Goal: Find specific page/section: Find specific page/section

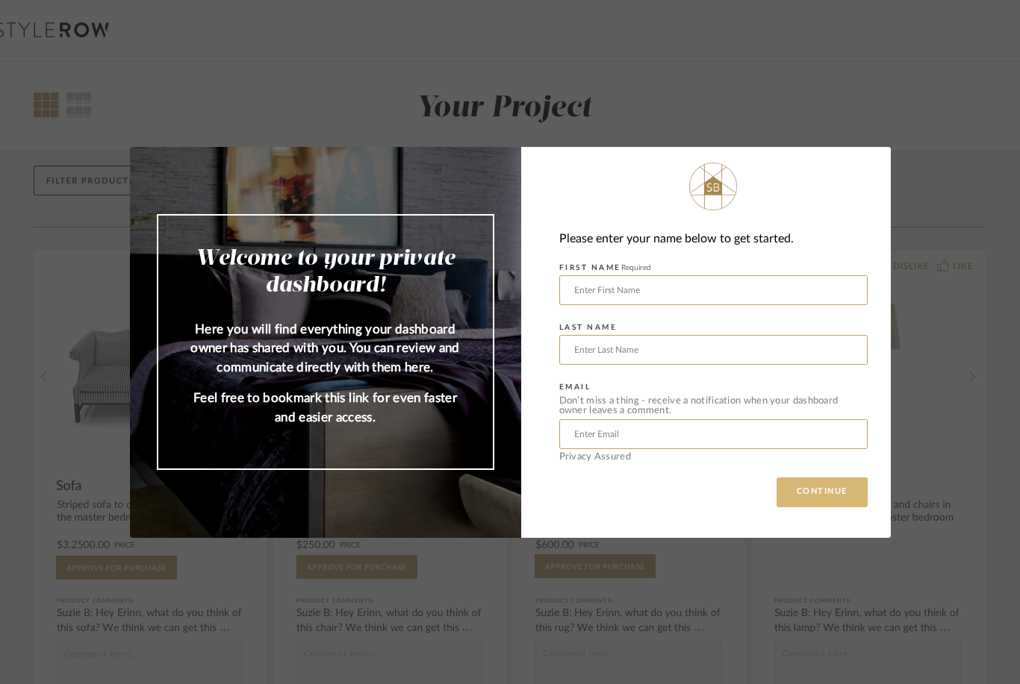
click at [846, 481] on button "CONTINUE" at bounding box center [821, 493] width 91 height 30
click at [852, 505] on button "CONTINUE" at bounding box center [821, 493] width 91 height 30
click at [838, 506] on button "CONTINUE" at bounding box center [821, 493] width 91 height 30
click at [675, 293] on input "text" at bounding box center [713, 290] width 308 height 30
type input "[PERSON_NAME]"
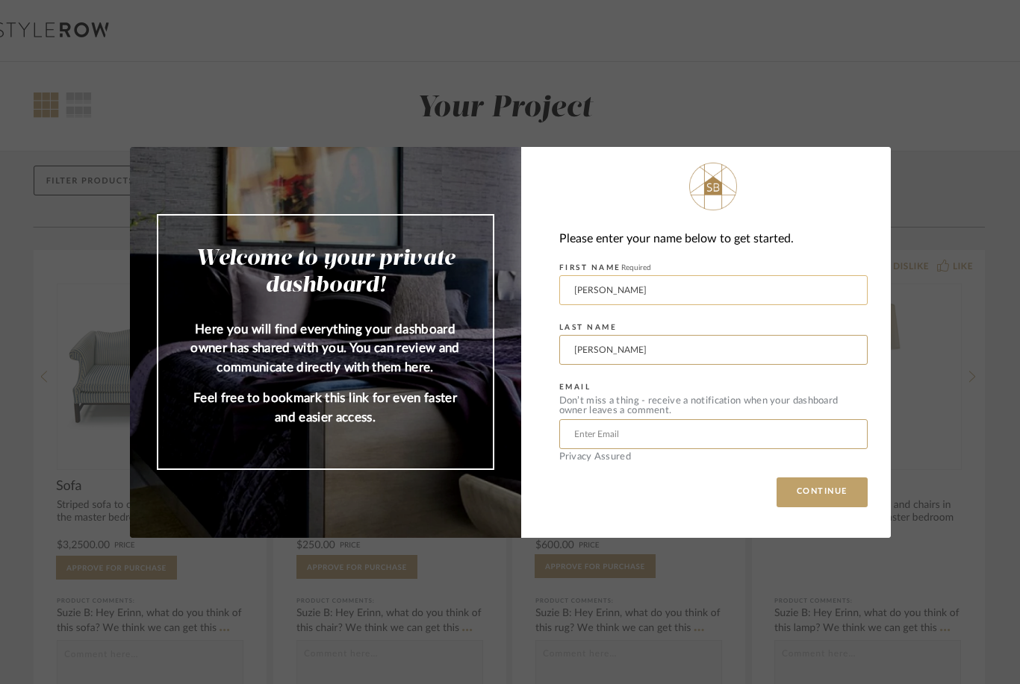
type input "[PERSON_NAME]"
type input "chr"
type input "[EMAIL_ADDRESS][DOMAIN_NAME]"
click at [838, 487] on button "CONTINUE" at bounding box center [821, 493] width 91 height 30
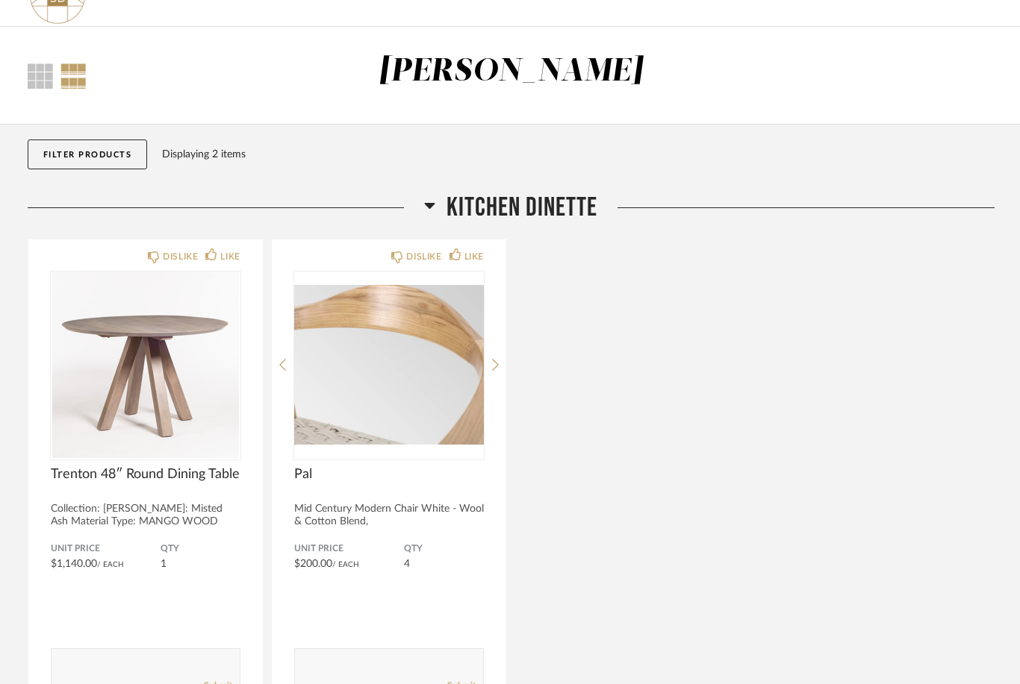
scroll to position [145, 0]
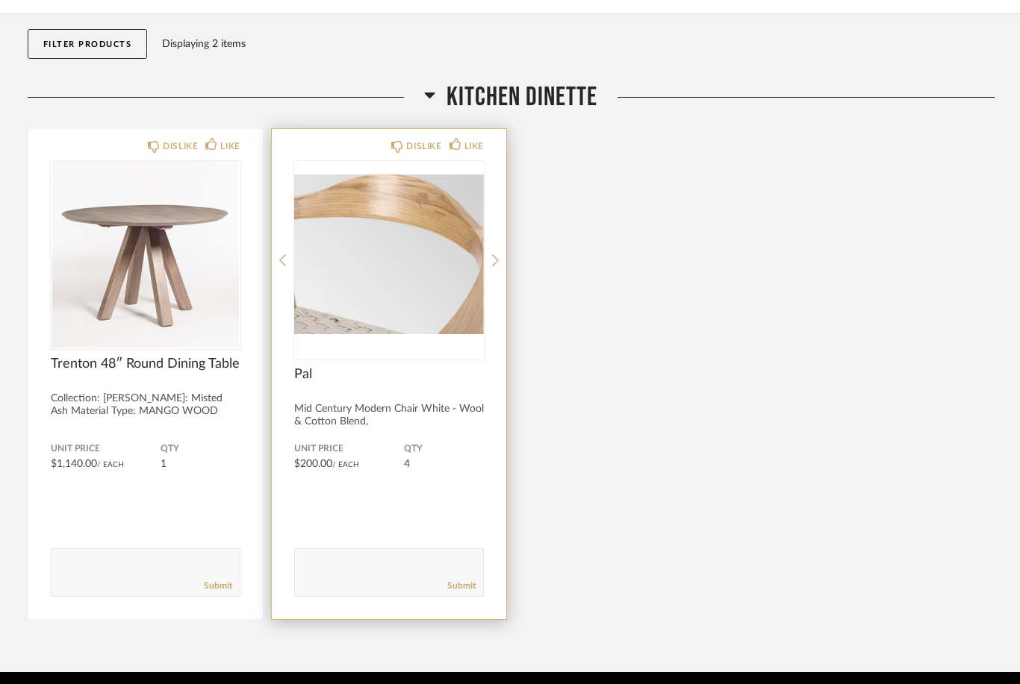
click at [337, 315] on img "0" at bounding box center [389, 254] width 190 height 187
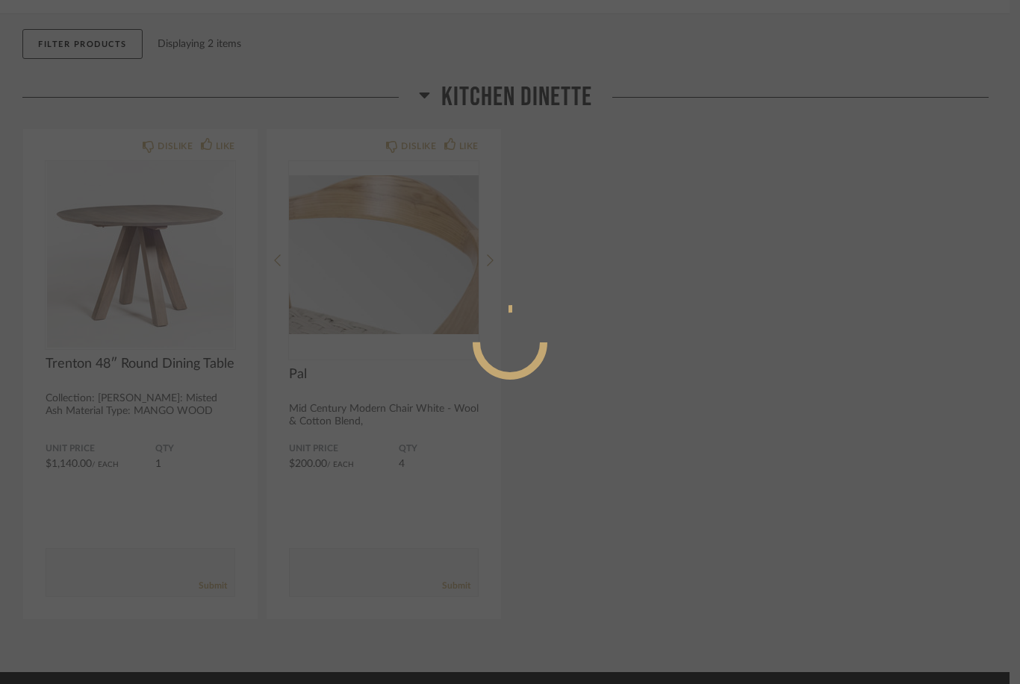
click at [499, 205] on div at bounding box center [510, 342] width 1020 height 684
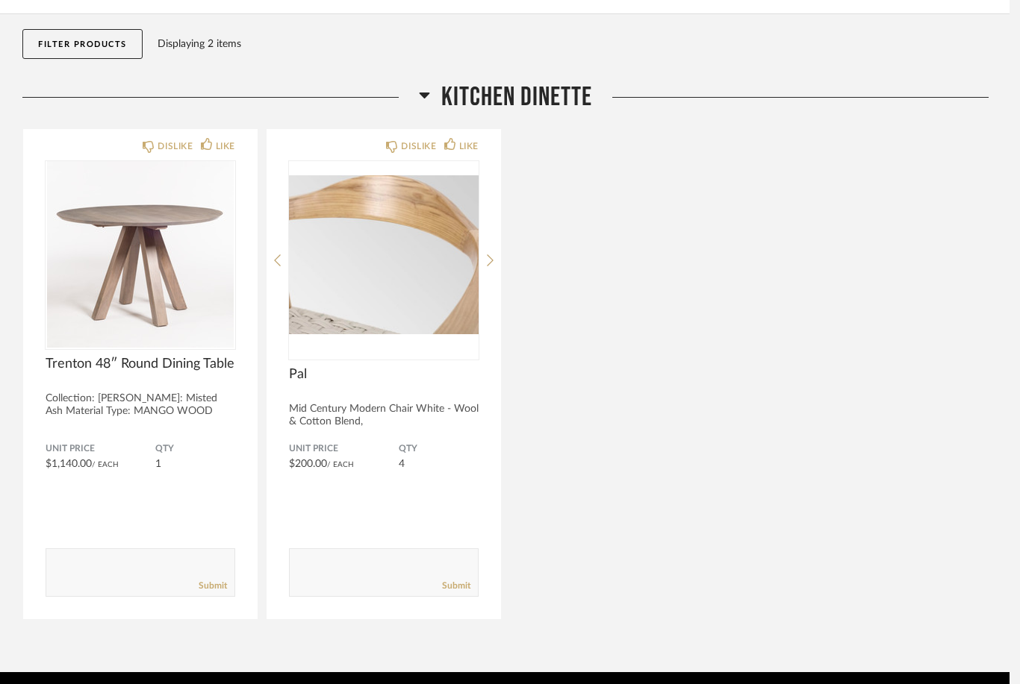
scroll to position [145, 0]
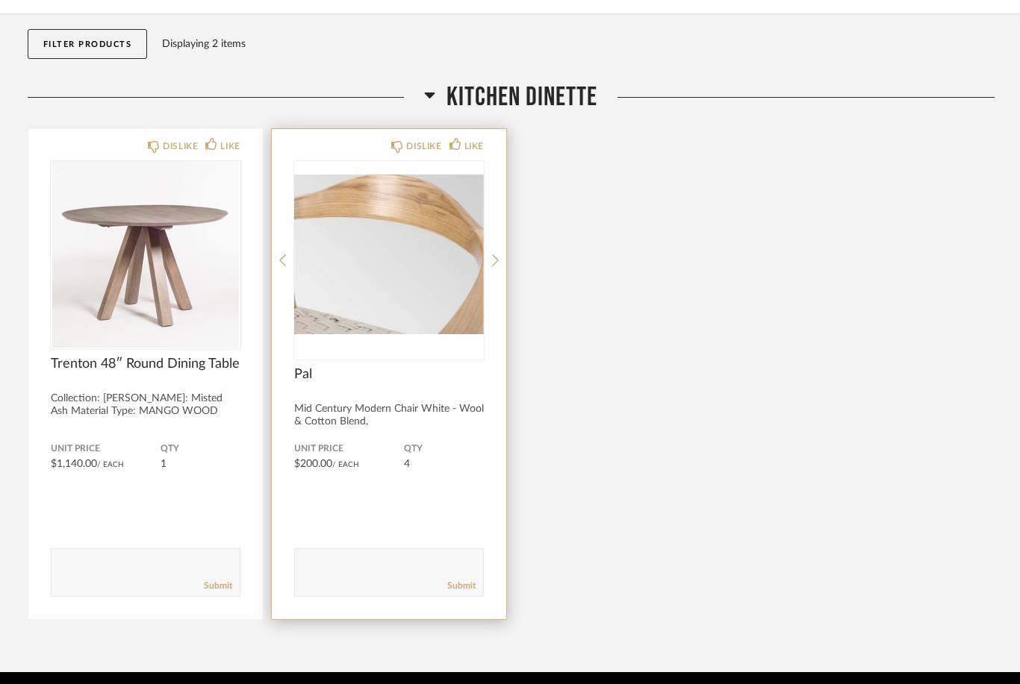
click at [374, 281] on img "0" at bounding box center [389, 254] width 190 height 187
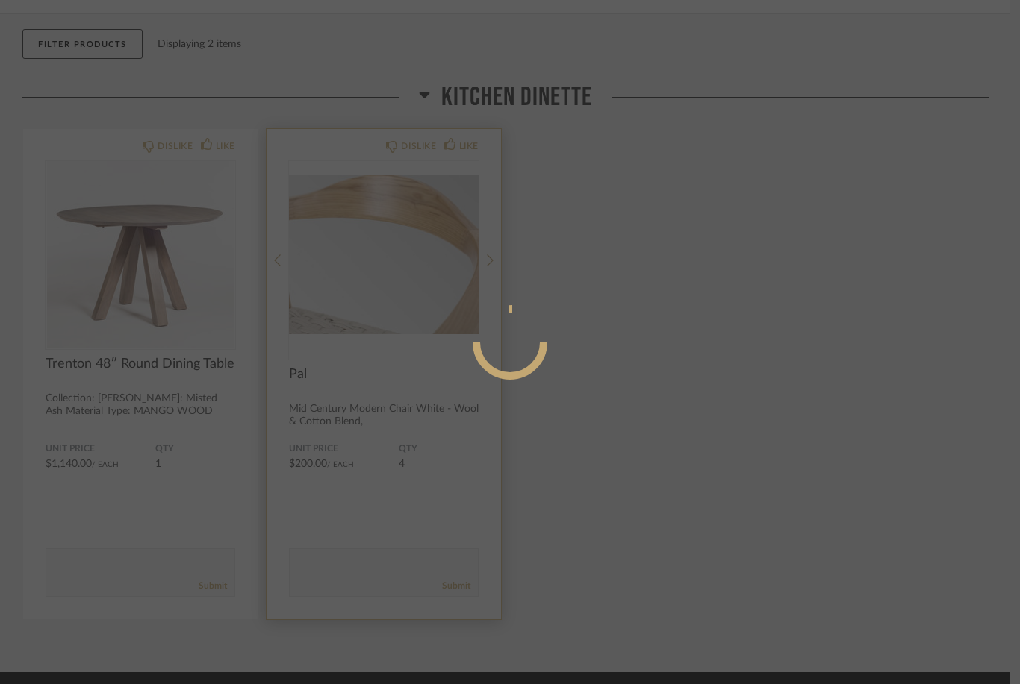
scroll to position [0, 0]
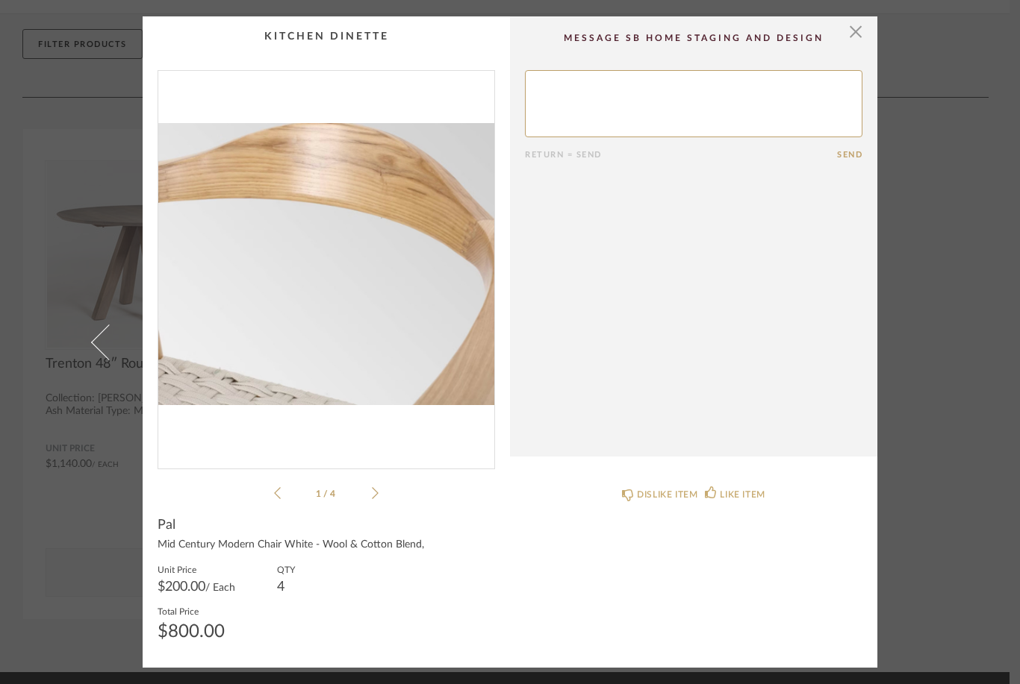
click at [356, 492] on li "1 / 4" at bounding box center [326, 493] width 91 height 18
click at [364, 496] on li "1 / 4" at bounding box center [326, 493] width 91 height 18
click at [368, 499] on li "1 / 4" at bounding box center [326, 493] width 91 height 18
click at [375, 499] on icon at bounding box center [375, 493] width 7 height 13
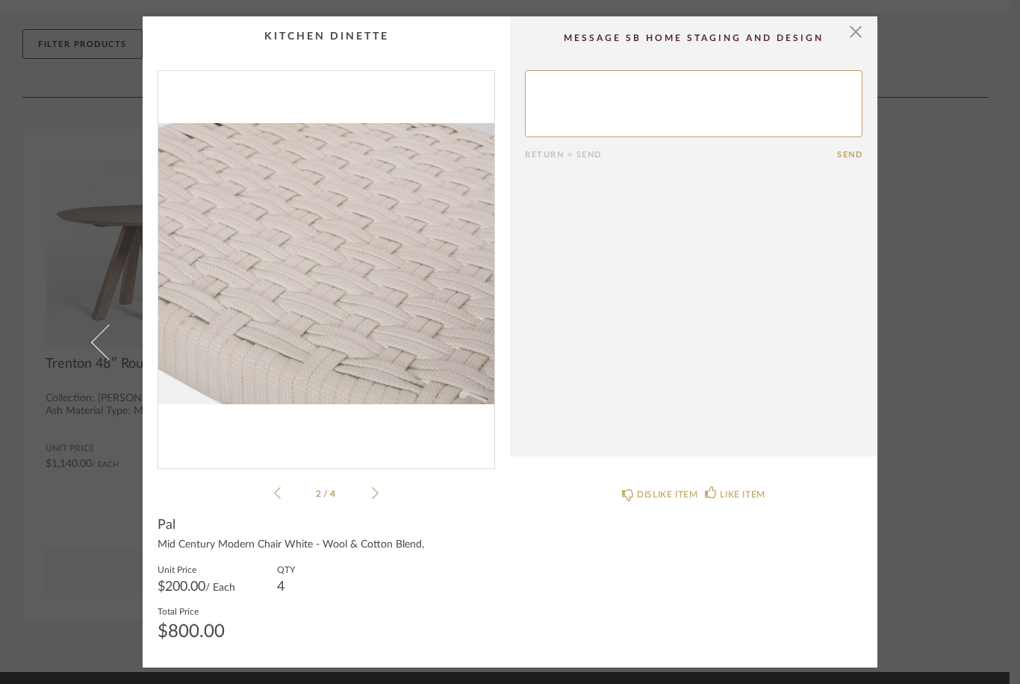
click at [376, 511] on cpp-summary-info "Pal Mid Century Modern Chair White - Wool & Cotton Blend, Unit Price $200.00 / …" at bounding box center [326, 577] width 367 height 151
click at [369, 494] on li "2 / 4" at bounding box center [326, 493] width 91 height 18
click at [355, 502] on li "2 / 4" at bounding box center [326, 493] width 91 height 18
click at [363, 490] on li "2 / 4" at bounding box center [326, 493] width 91 height 18
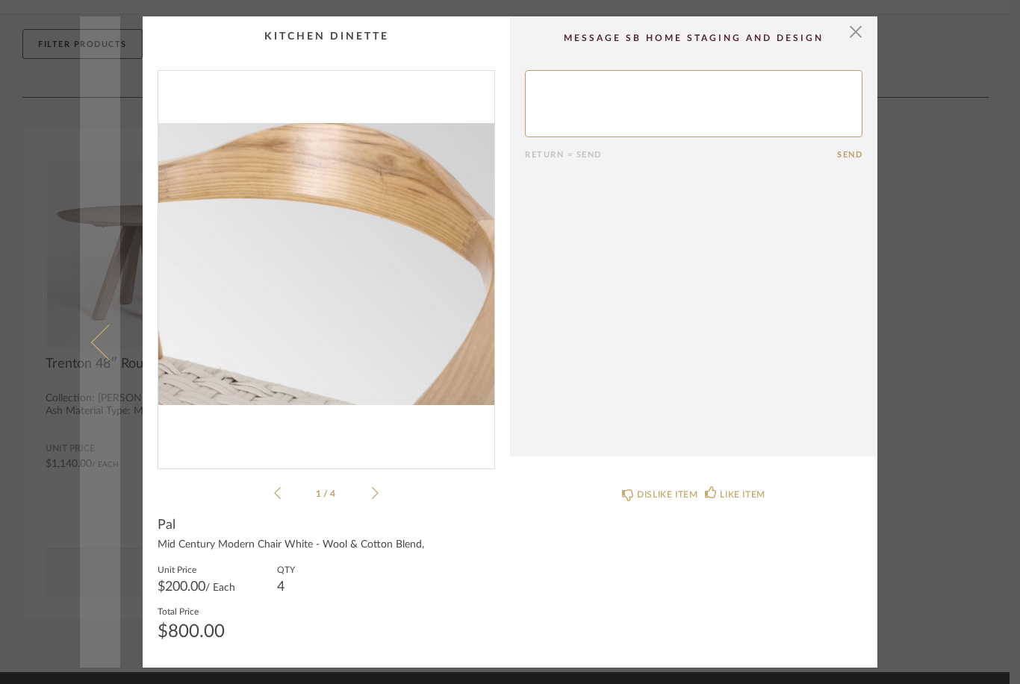
click at [80, 125] on link at bounding box center [100, 342] width 40 height 652
